Goal: Obtain resource: Download file/media

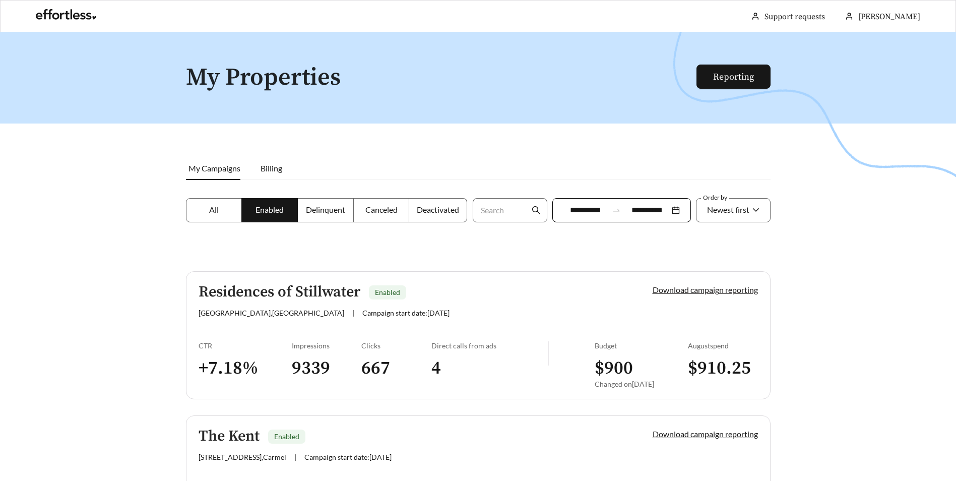
click at [690, 285] on link "Download campaign reporting" at bounding box center [704, 290] width 105 height 10
click at [735, 294] on div "Download campaign reporting" at bounding box center [688, 300] width 140 height 33
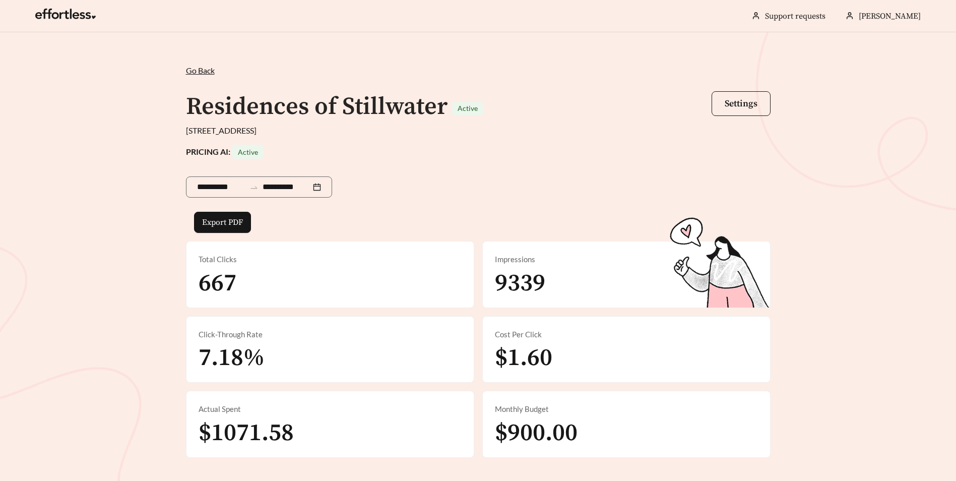
click at [188, 66] on span "Go Back" at bounding box center [200, 70] width 29 height 10
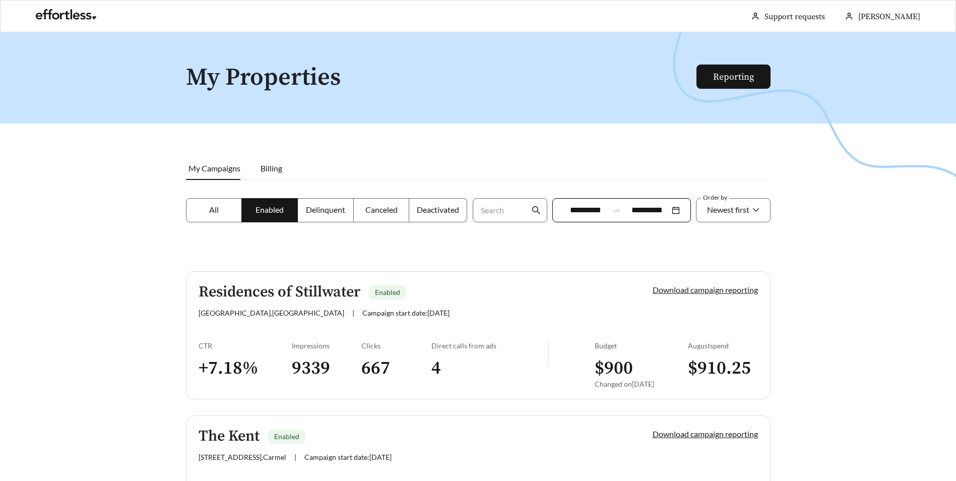
click at [677, 287] on link "Download campaign reporting" at bounding box center [704, 290] width 105 height 10
click at [791, 16] on link "Support requests" at bounding box center [794, 17] width 60 height 10
